Goal: Information Seeking & Learning: Learn about a topic

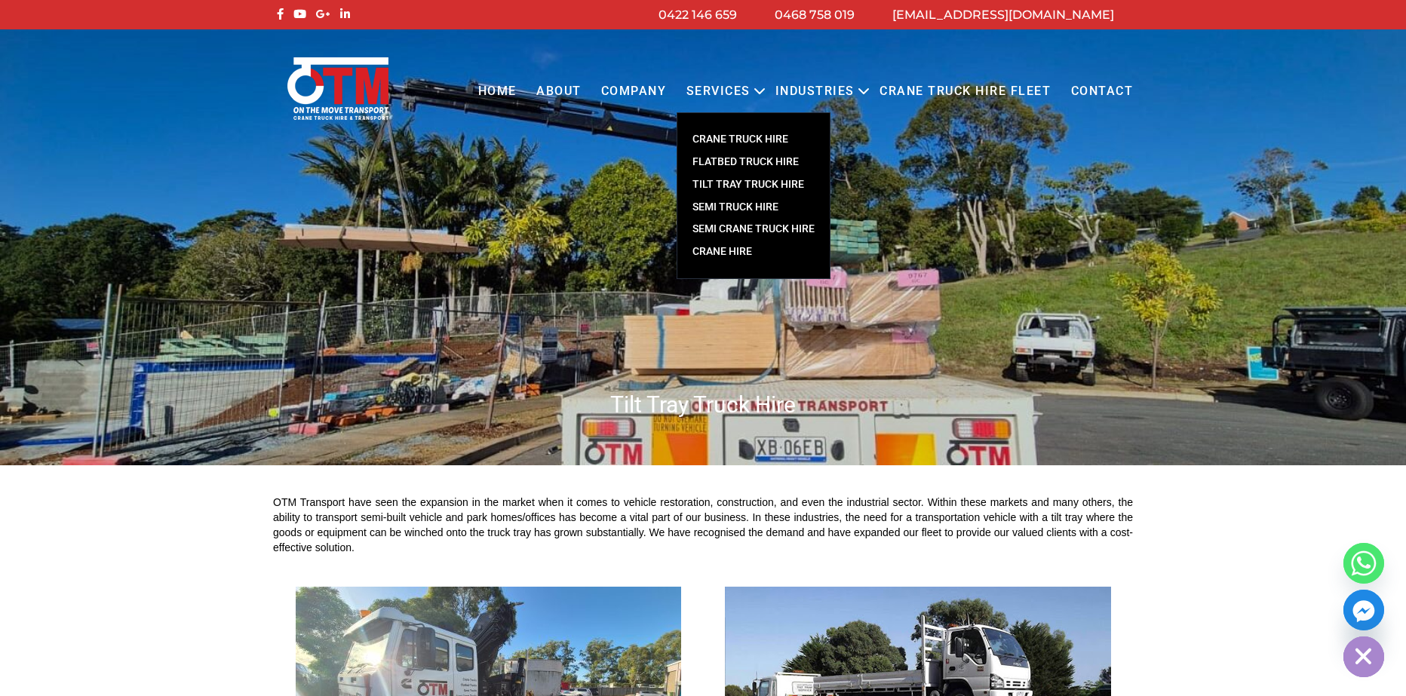
click at [772, 184] on link "TILT TRAY TRUCK HIRE" at bounding box center [753, 184] width 152 height 23
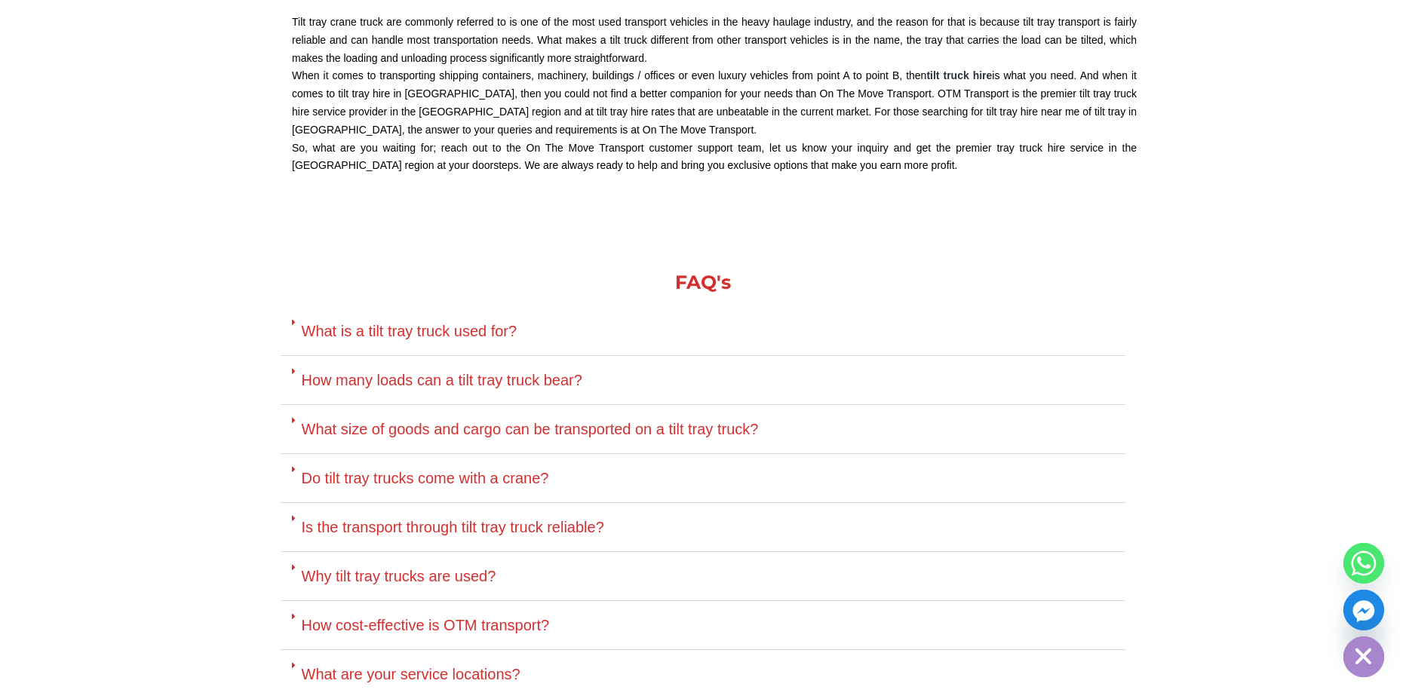
scroll to position [2715, 0]
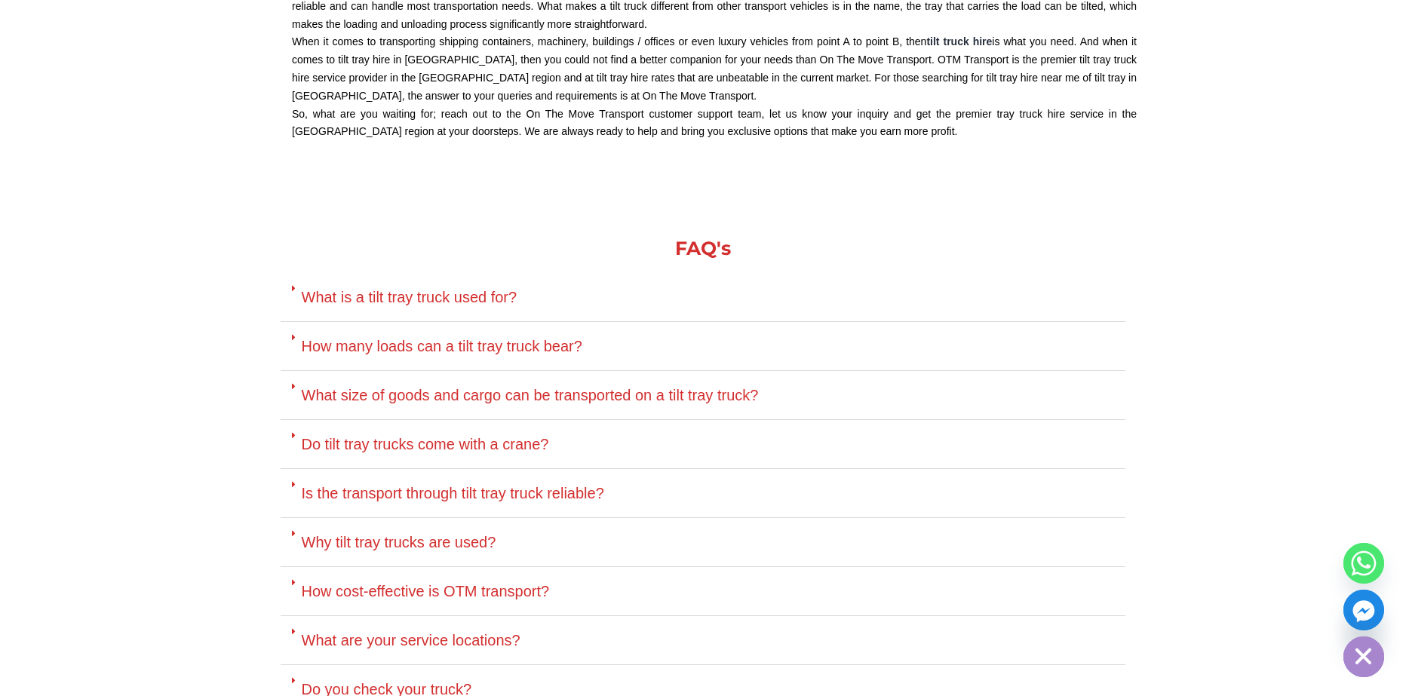
click at [383, 278] on div "What is a tilt tray truck used for?" at bounding box center [703, 297] width 845 height 49
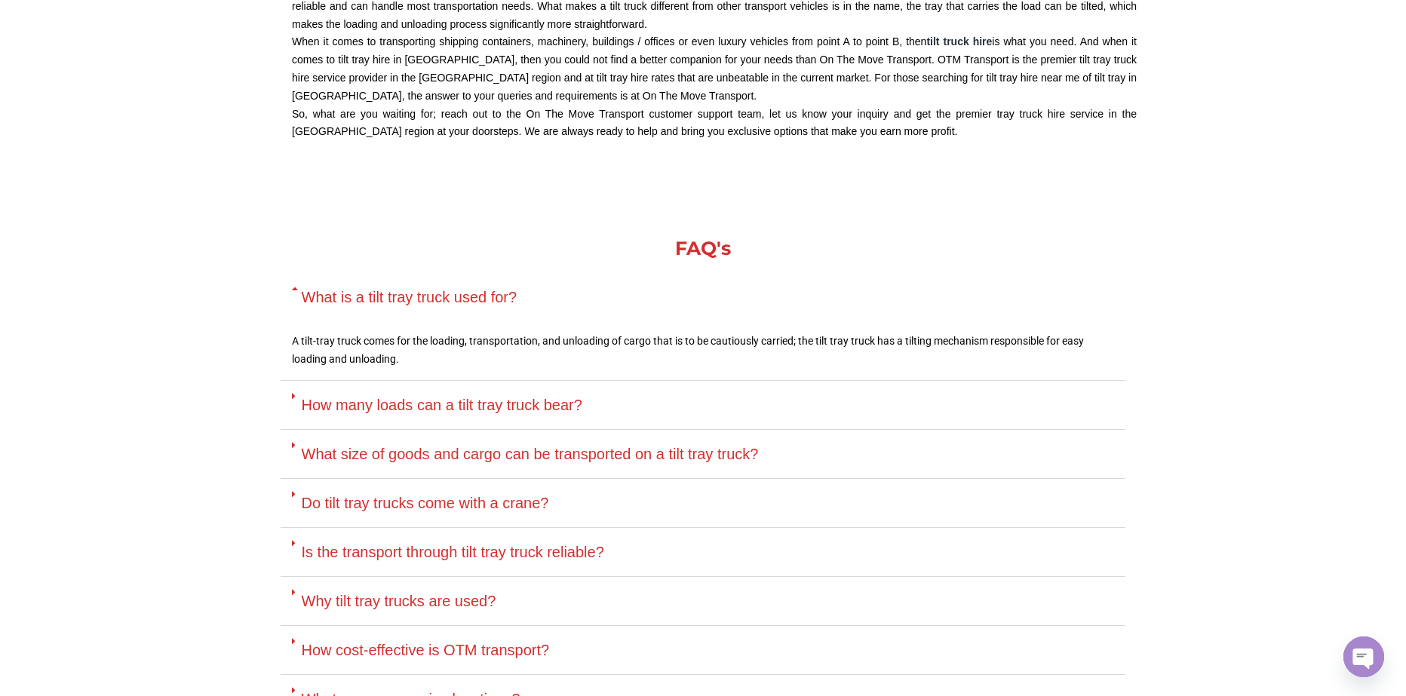
click at [375, 291] on link "What is a tilt tray truck used for?" at bounding box center [410, 297] width 216 height 17
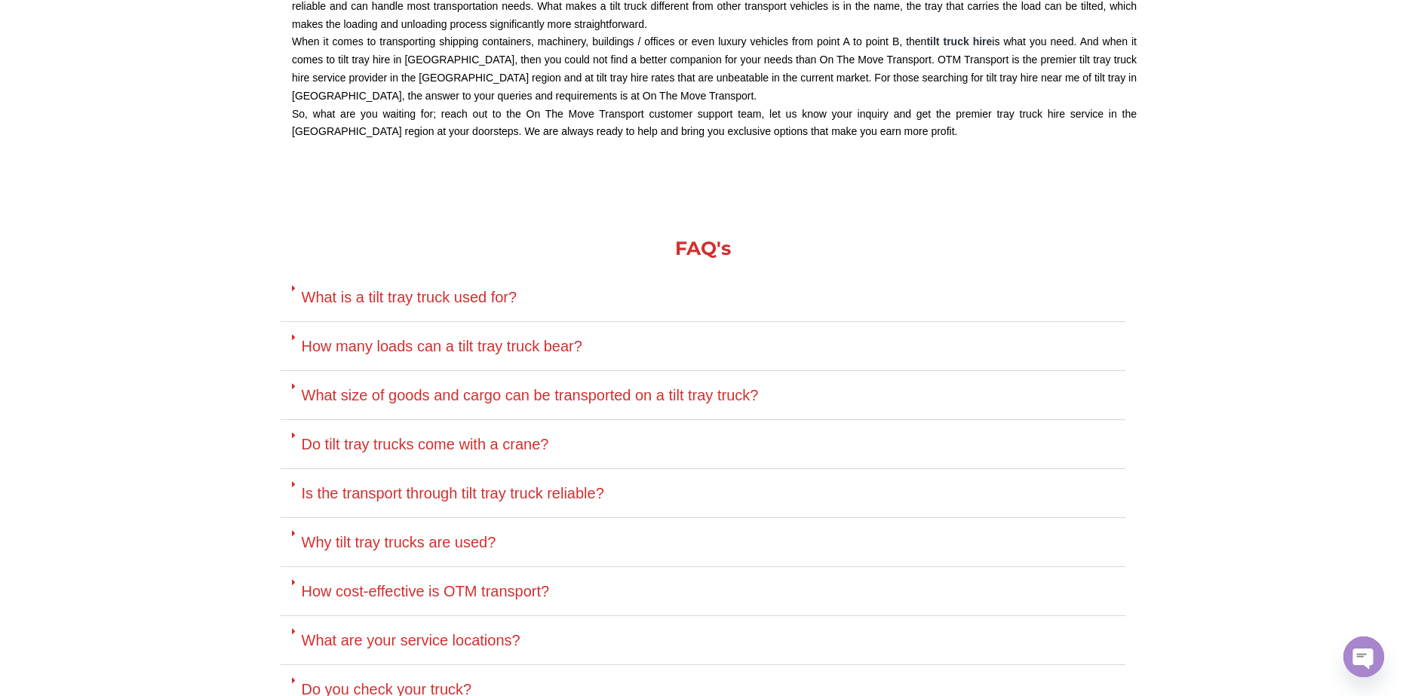
click at [384, 355] on div "How many loads can a tilt tray truck bear?" at bounding box center [703, 346] width 845 height 49
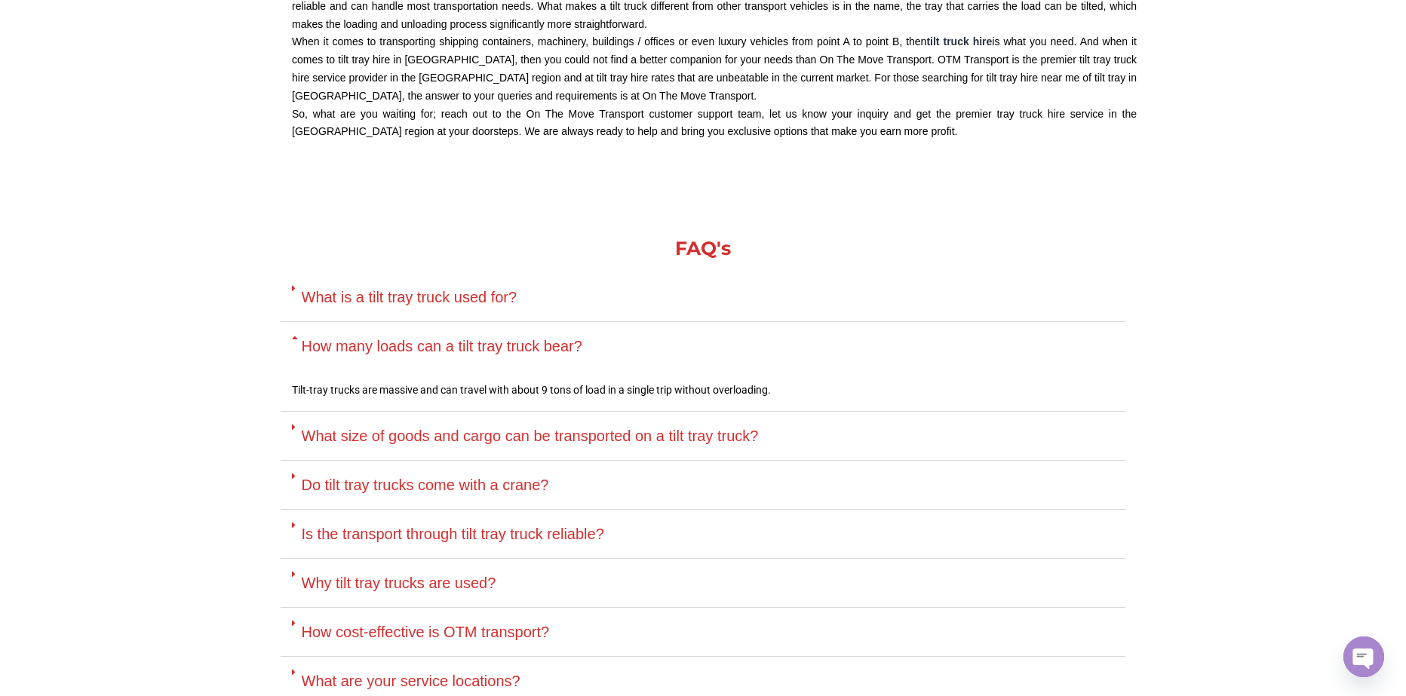
click at [386, 351] on link "How many loads can a tilt tray truck bear?" at bounding box center [442, 346] width 281 height 17
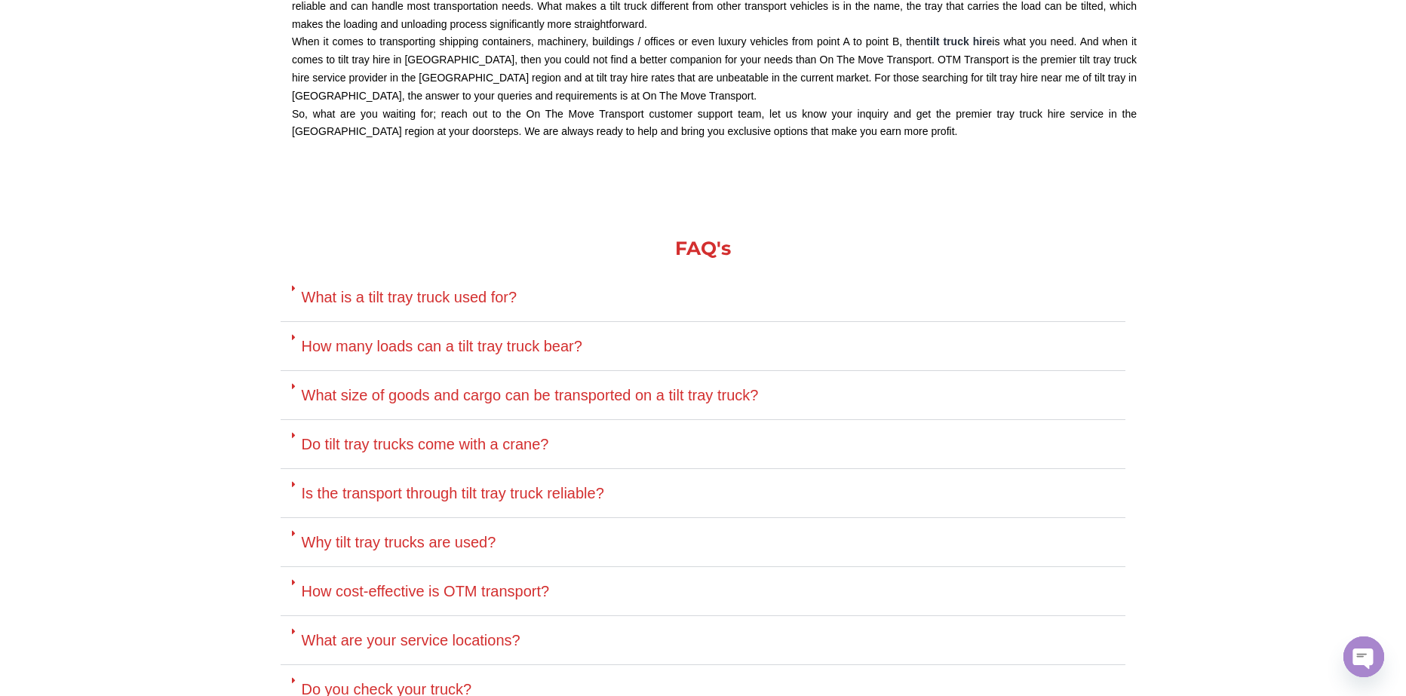
scroll to position [2815, 0]
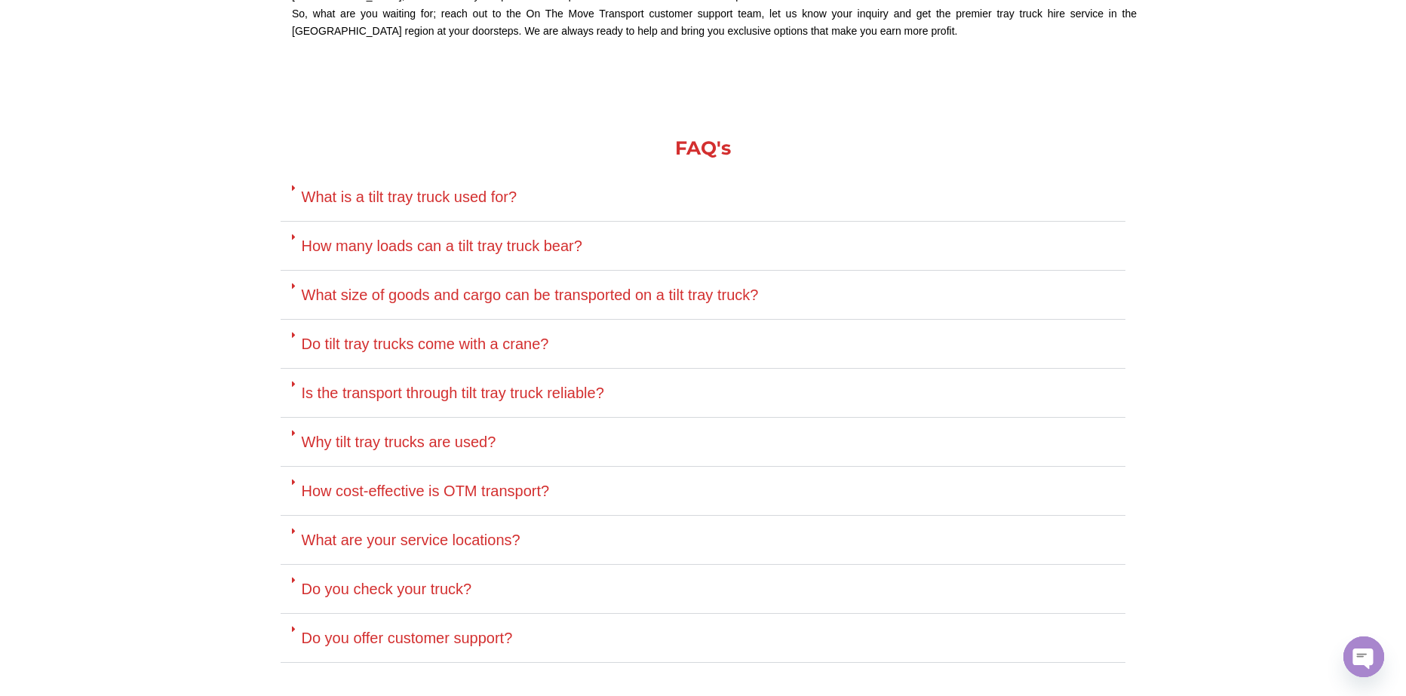
drag, startPoint x: 417, startPoint y: 324, endPoint x: 434, endPoint y: 339, distance: 23.5
click at [417, 324] on div "Do tilt tray trucks come with a crane?" at bounding box center [703, 344] width 845 height 49
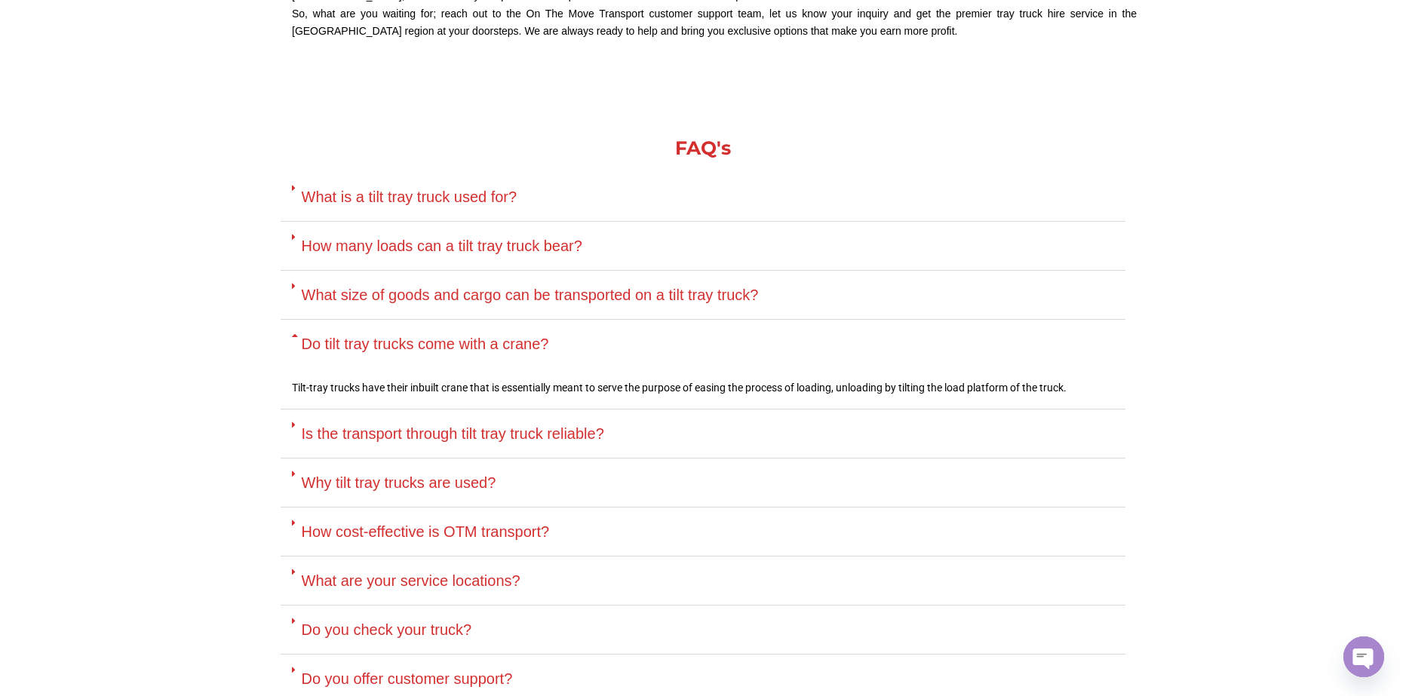
click at [435, 339] on link "Do tilt tray trucks come with a crane?" at bounding box center [425, 344] width 247 height 17
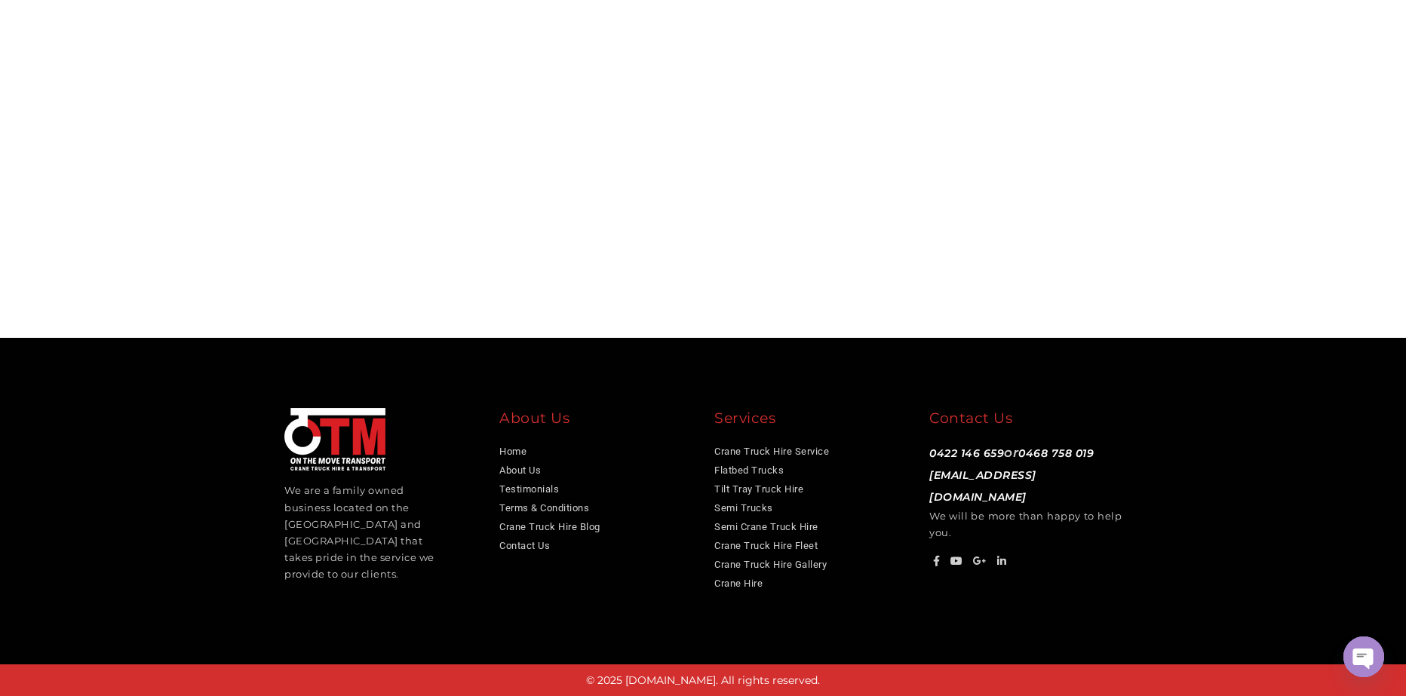
scroll to position [3069, 0]
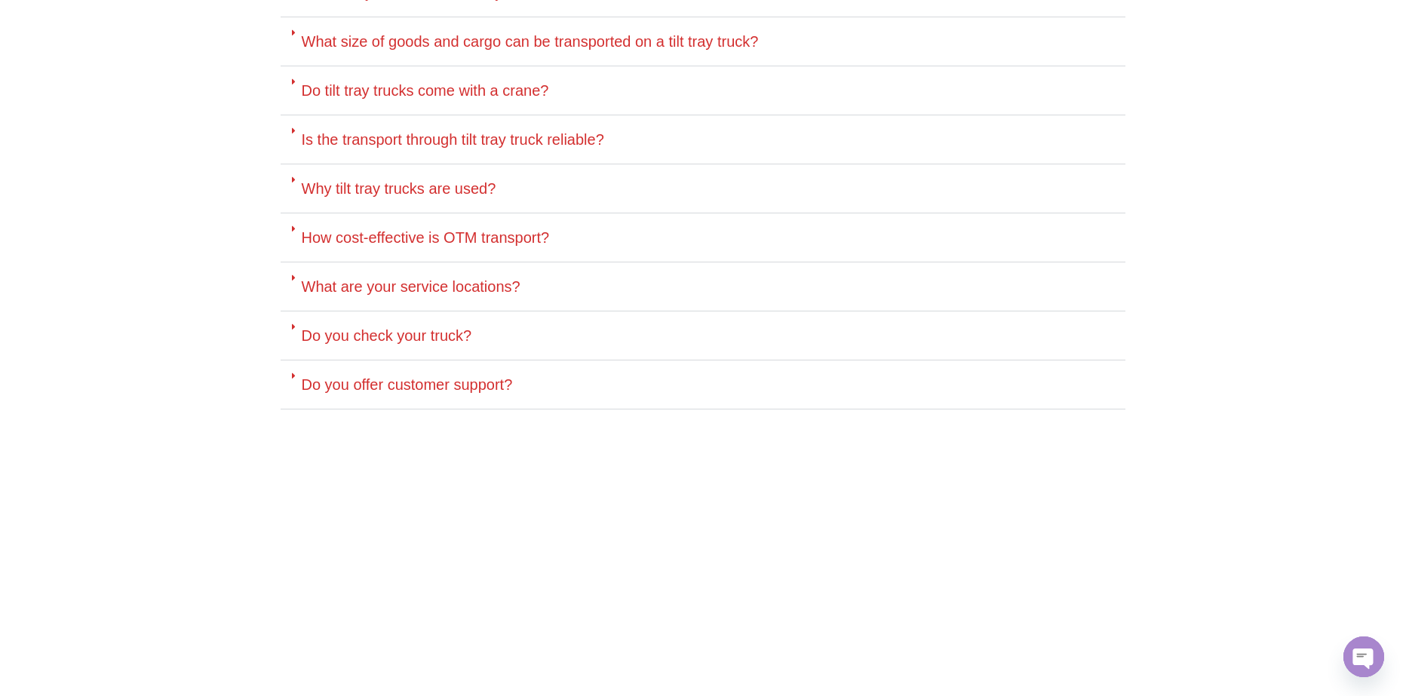
click at [468, 306] on div "What are your service locations?" at bounding box center [703, 286] width 845 height 49
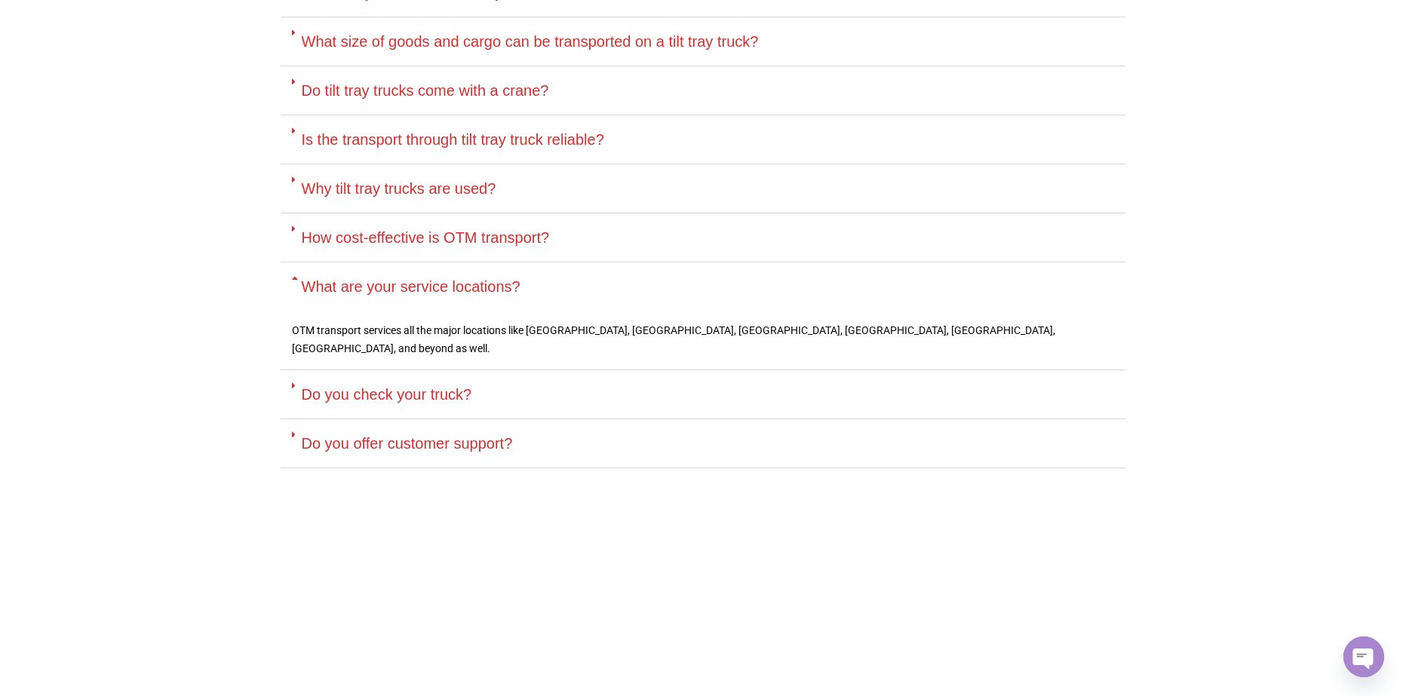
click at [480, 299] on div "What are your service locations?" at bounding box center [703, 286] width 845 height 48
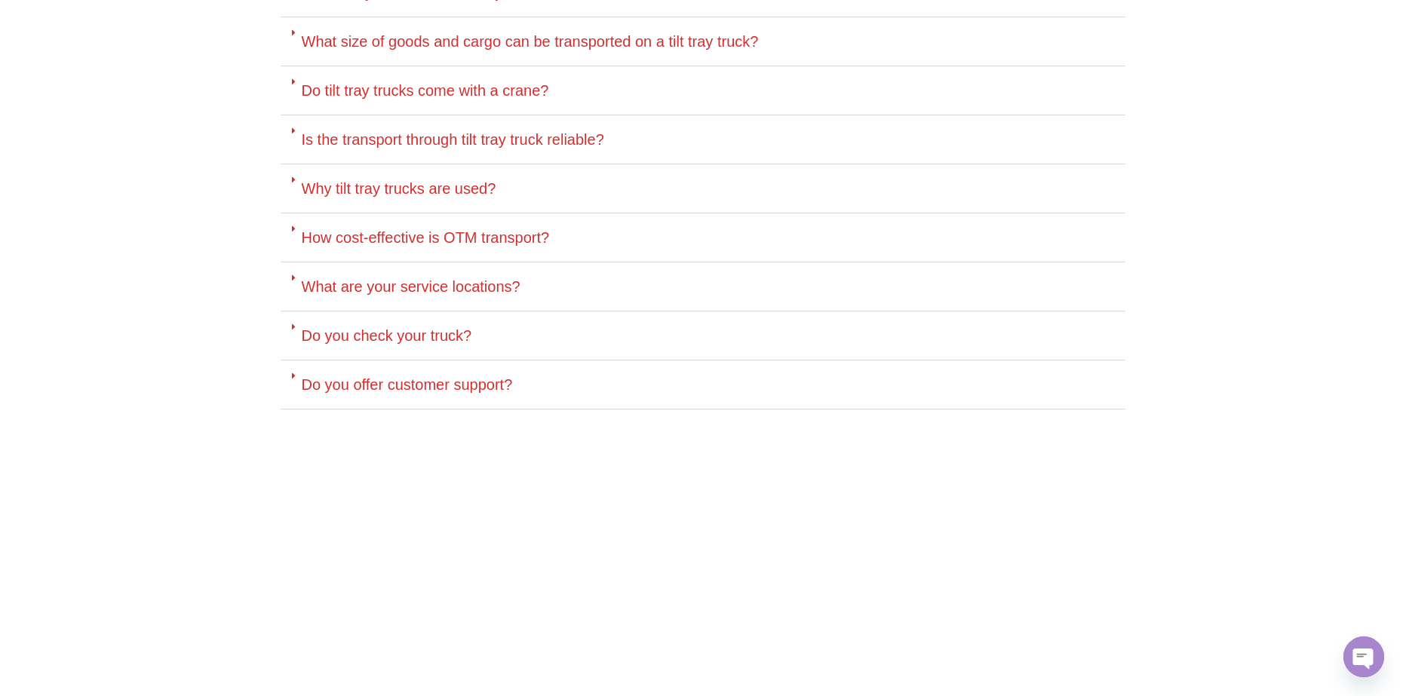
click at [485, 219] on div "How cost-effective is OTM transport?" at bounding box center [703, 237] width 845 height 49
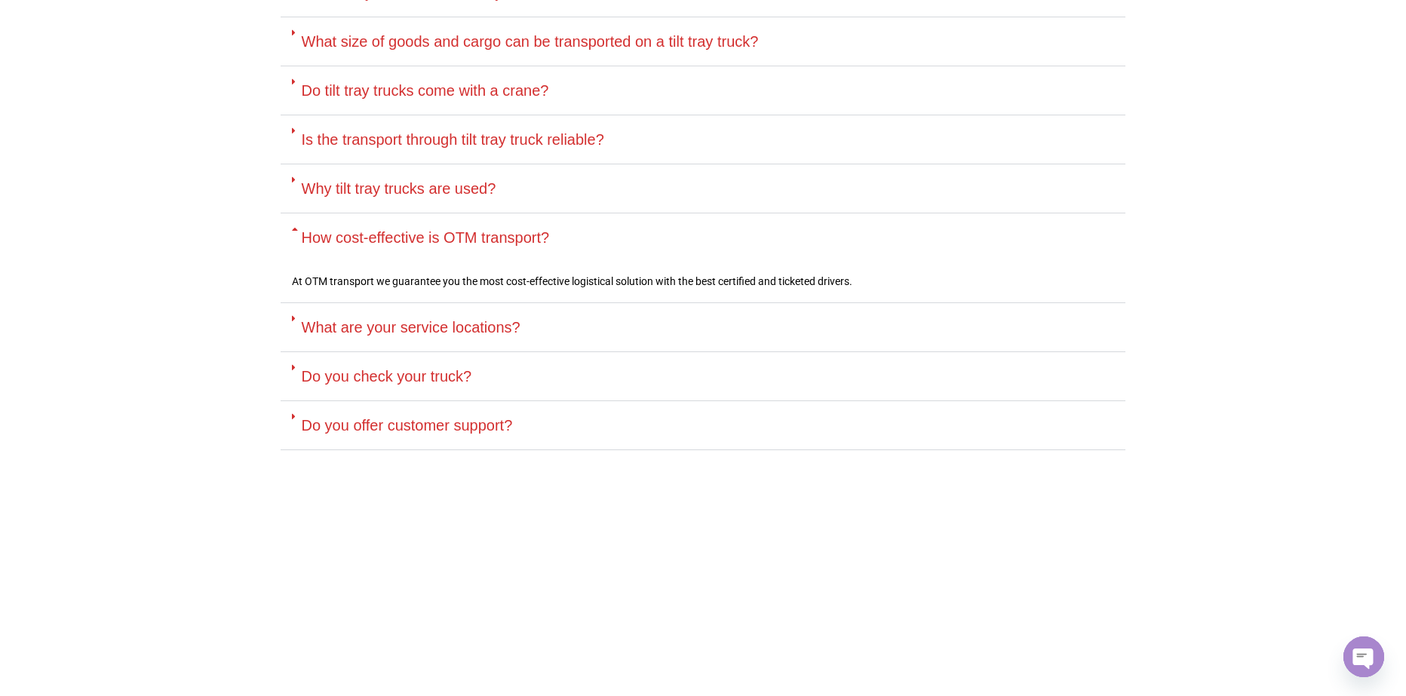
click at [502, 230] on link "How cost-effective is OTM transport?" at bounding box center [426, 237] width 248 height 17
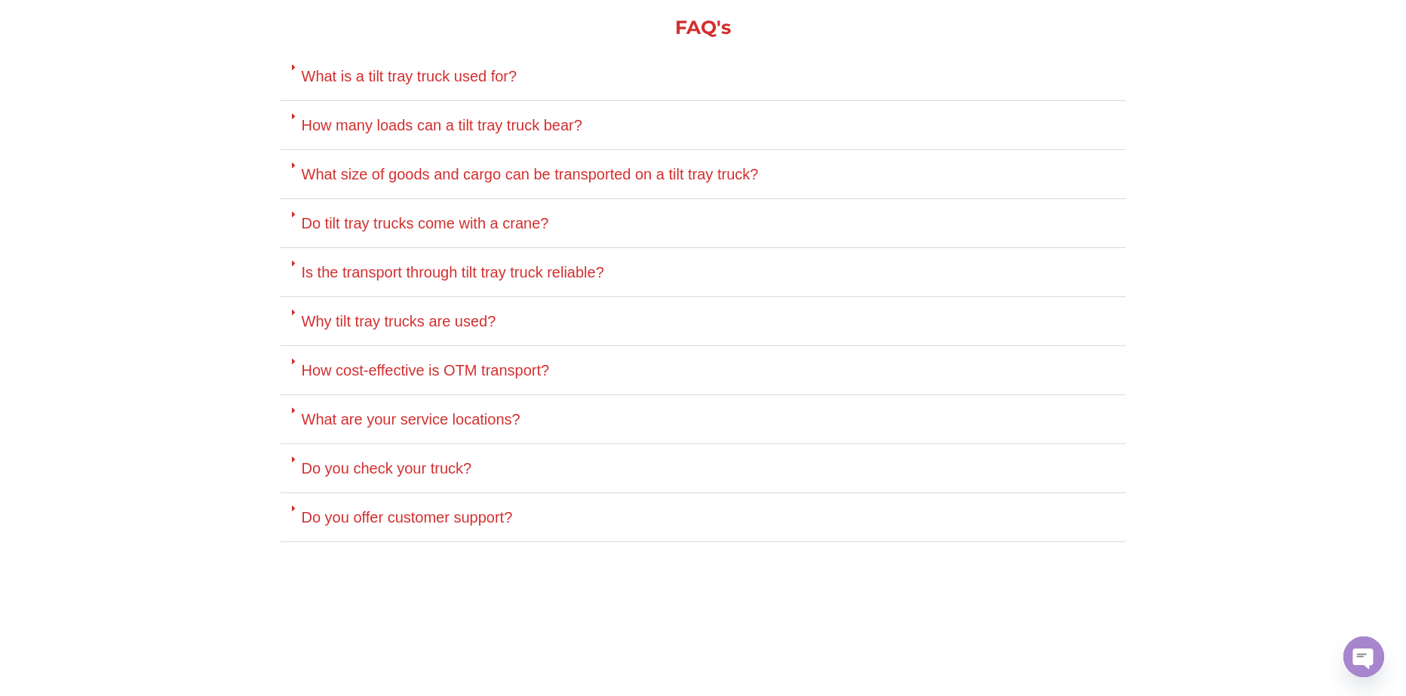
scroll to position [2767, 0]
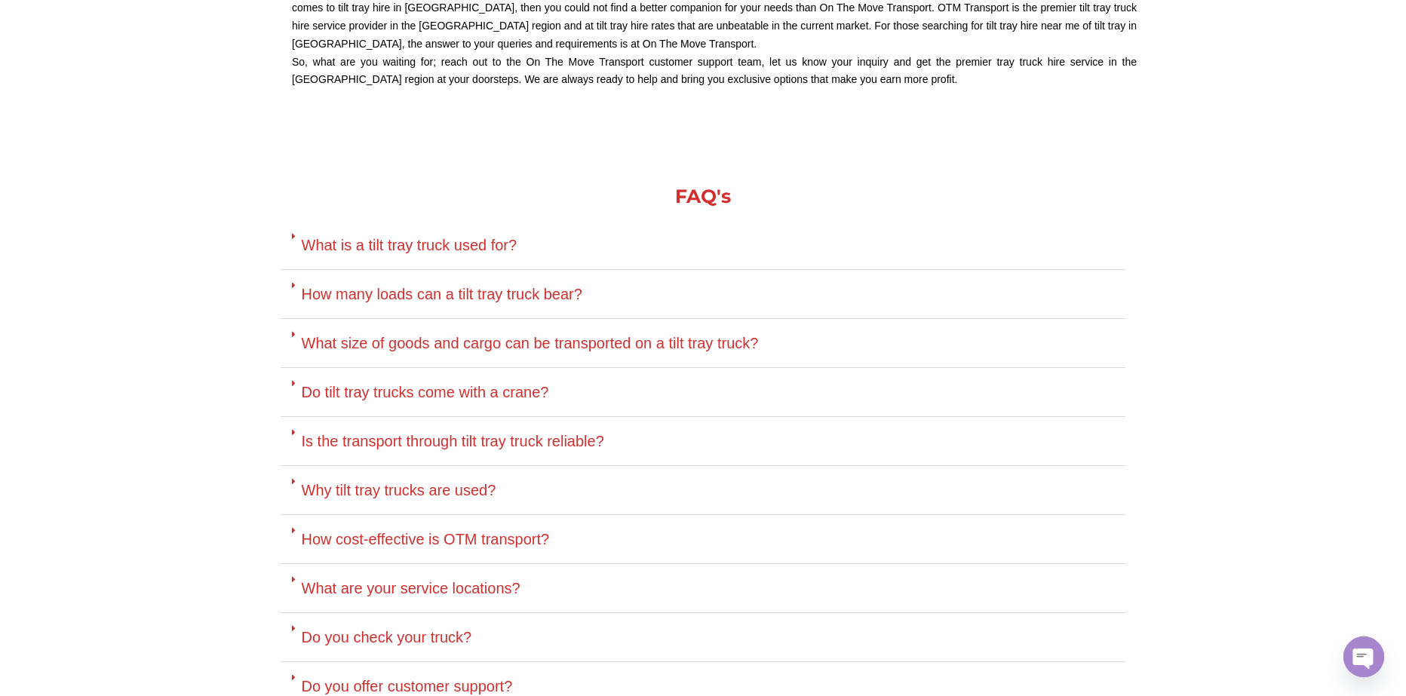
click at [442, 290] on link "How many loads can a tilt tray truck bear?" at bounding box center [442, 294] width 281 height 17
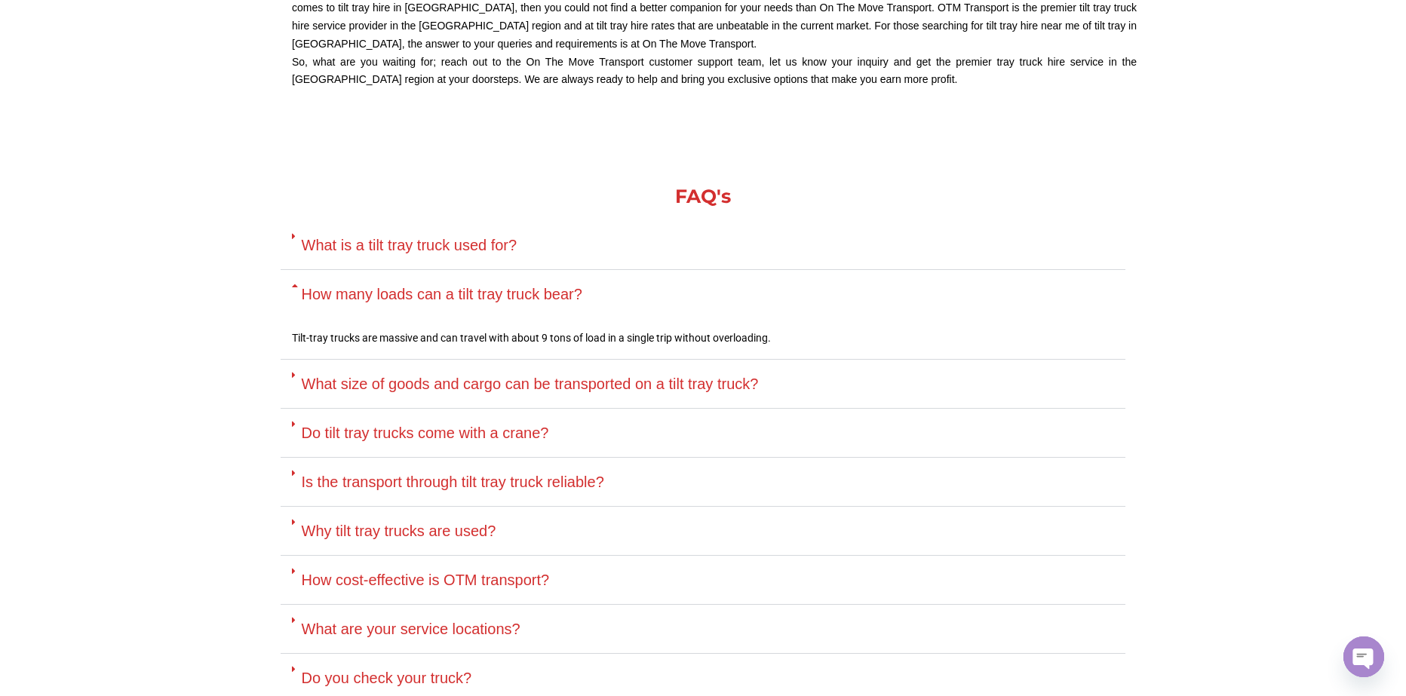
click at [443, 290] on link "How many loads can a tilt tray truck bear?" at bounding box center [442, 294] width 281 height 17
